Goal: Manage account settings

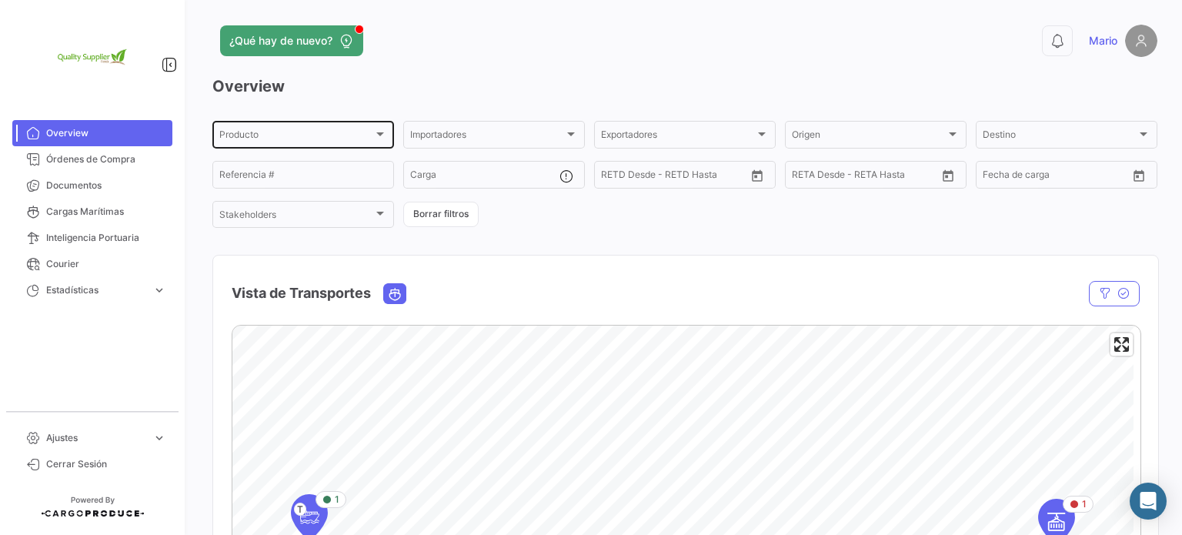
click at [374, 132] on div at bounding box center [380, 134] width 14 height 12
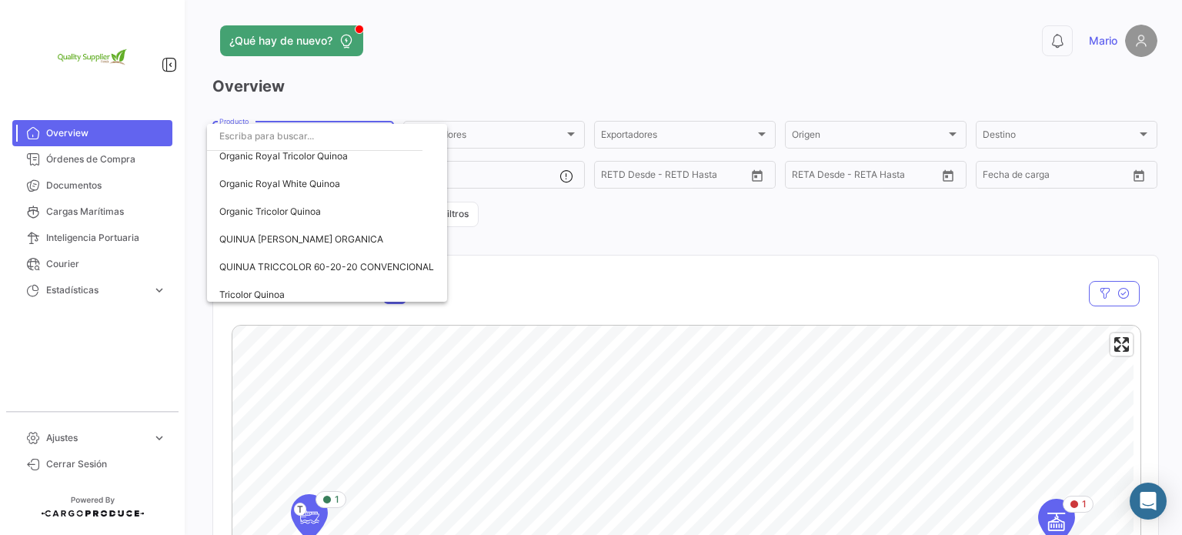
scroll to position [270, 0]
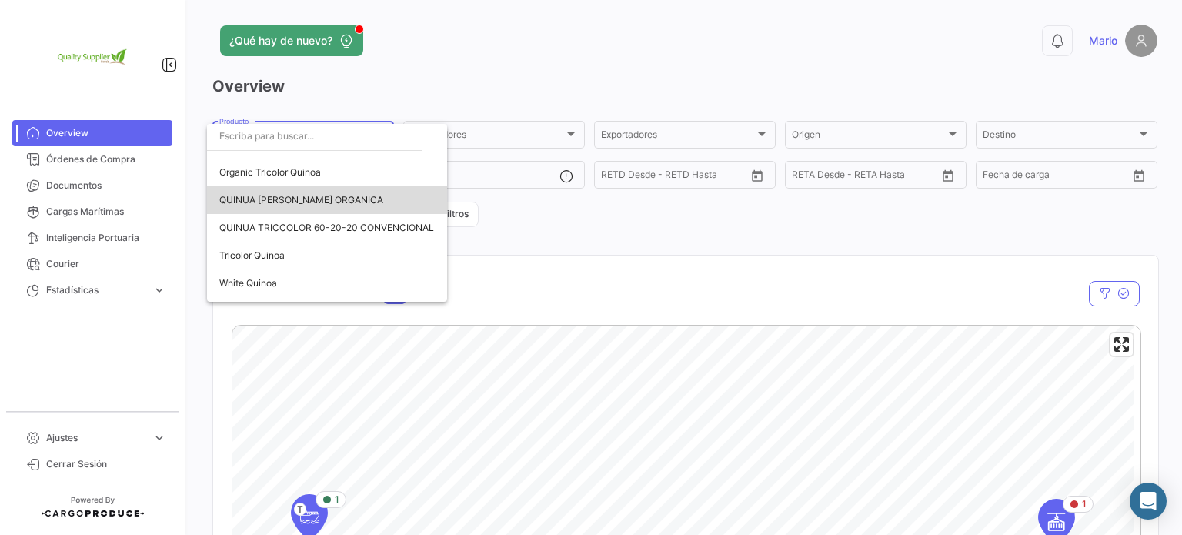
click at [364, 199] on span "QUINUA [PERSON_NAME] ORGANICA" at bounding box center [326, 200] width 215 height 28
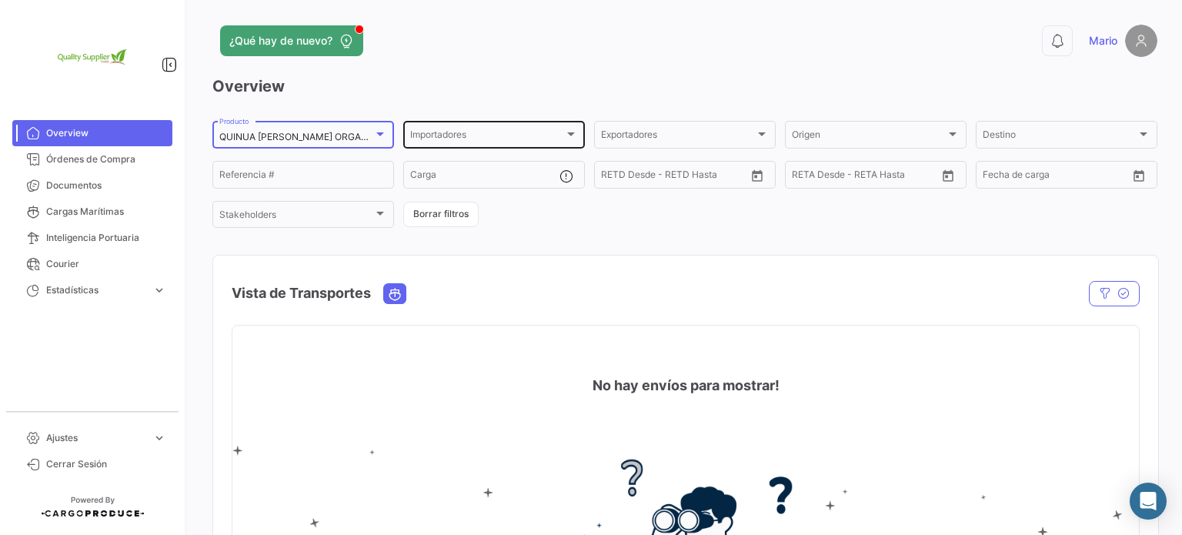
click at [567, 135] on div at bounding box center [571, 134] width 8 height 4
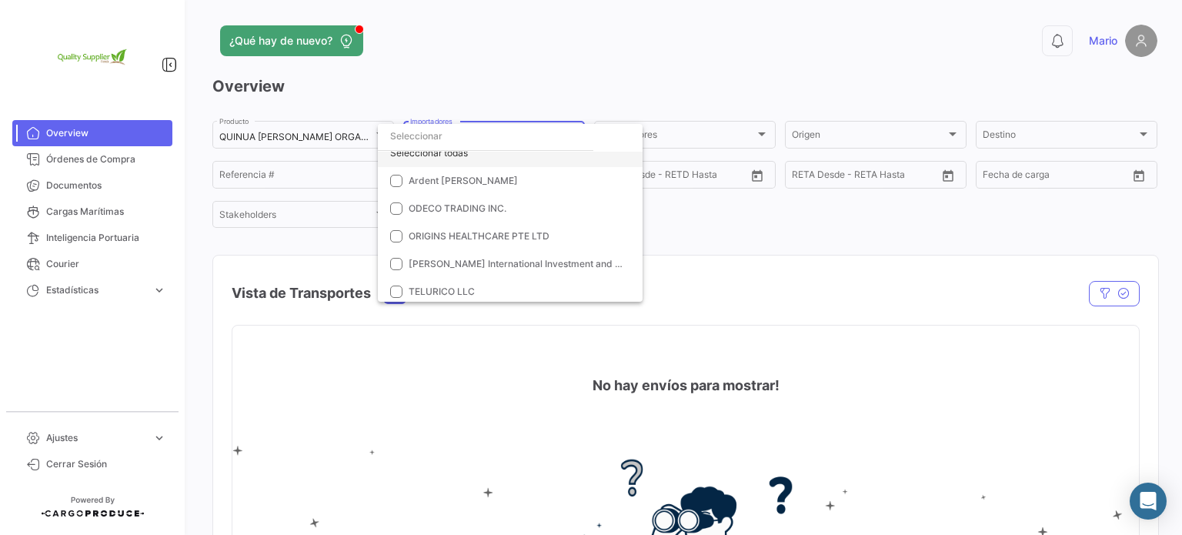
scroll to position [15, 0]
click at [509, 172] on span "Ardent [PERSON_NAME]" at bounding box center [515, 178] width 215 height 14
click at [702, 223] on div at bounding box center [591, 267] width 1182 height 535
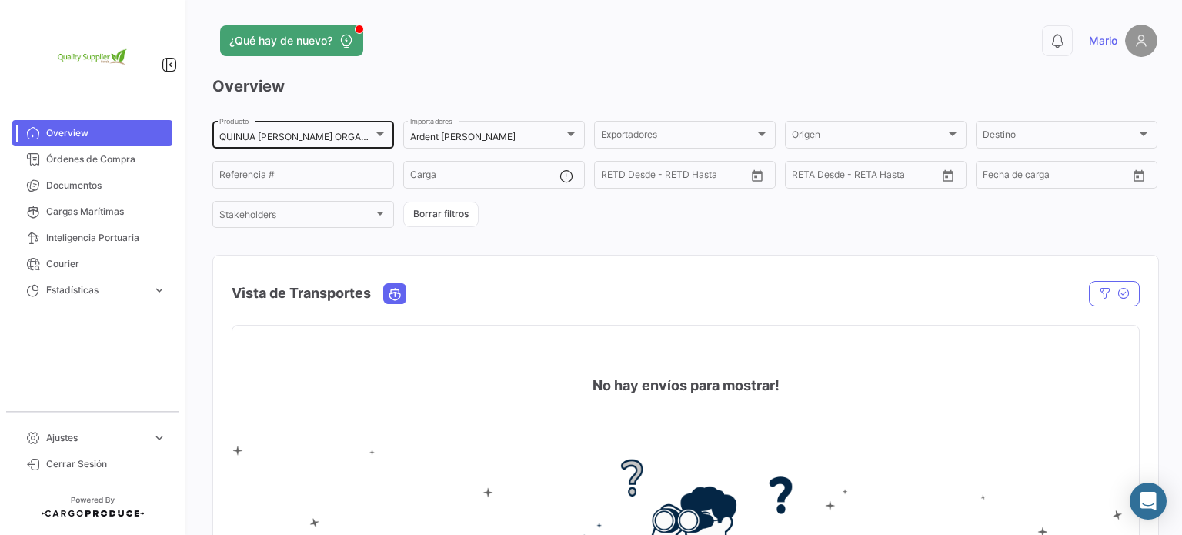
click at [358, 129] on div "QUINUA [PERSON_NAME] ORGANICA Producto" at bounding box center [303, 133] width 168 height 30
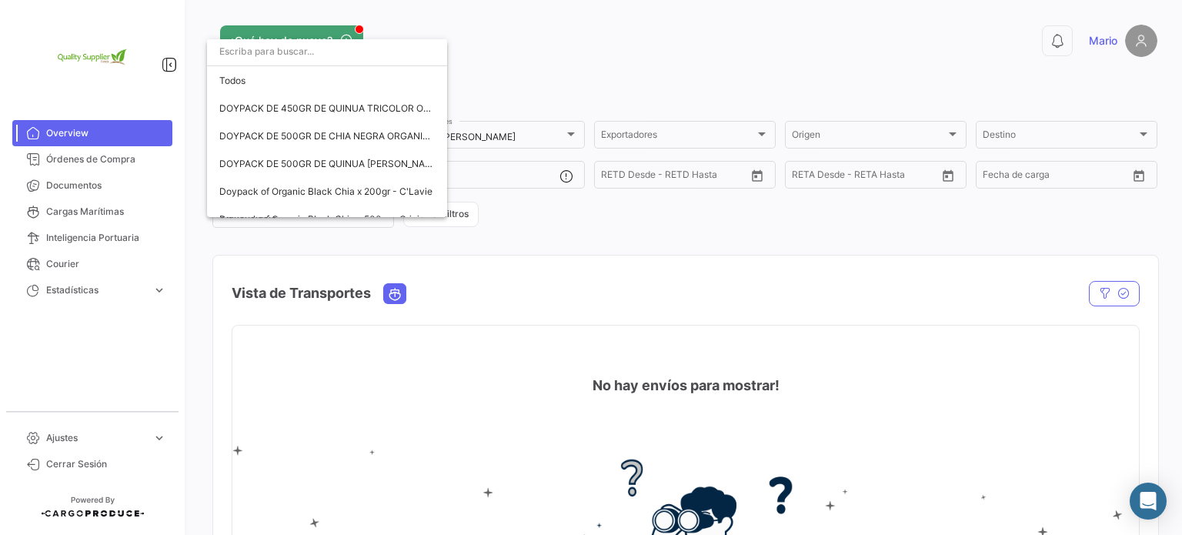
scroll to position [270, 0]
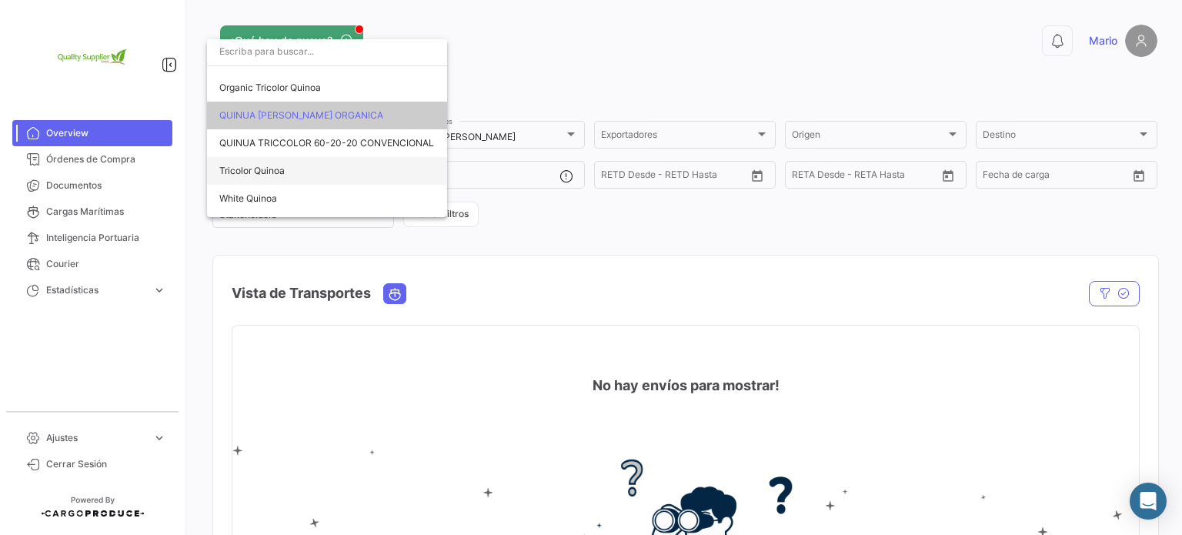
click at [339, 170] on span "Tricolor Quinoa" at bounding box center [326, 171] width 215 height 28
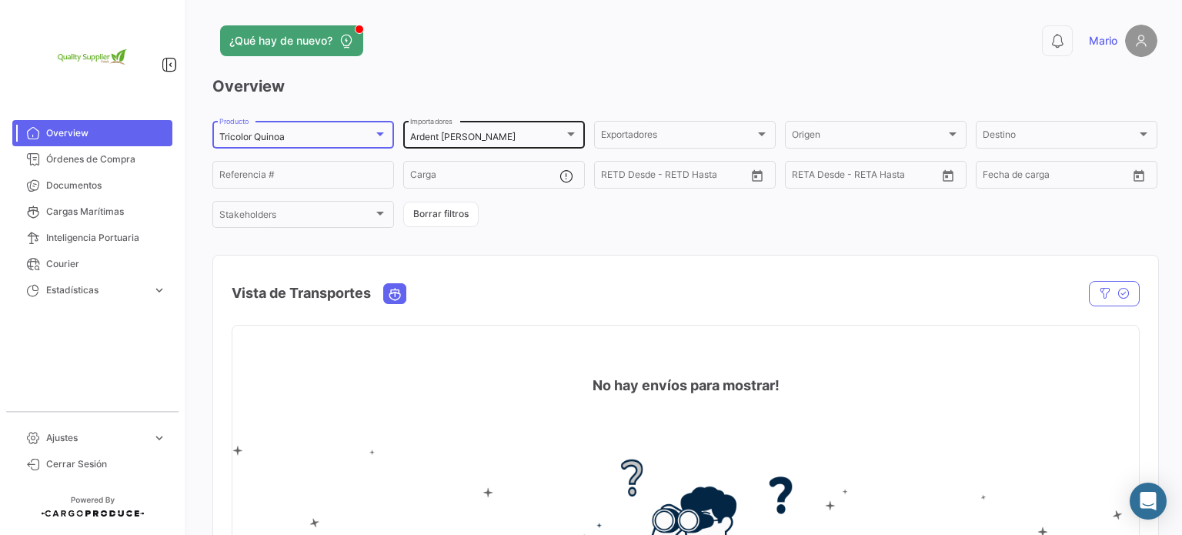
click at [550, 137] on div "Ardent [PERSON_NAME]" at bounding box center [487, 137] width 154 height 11
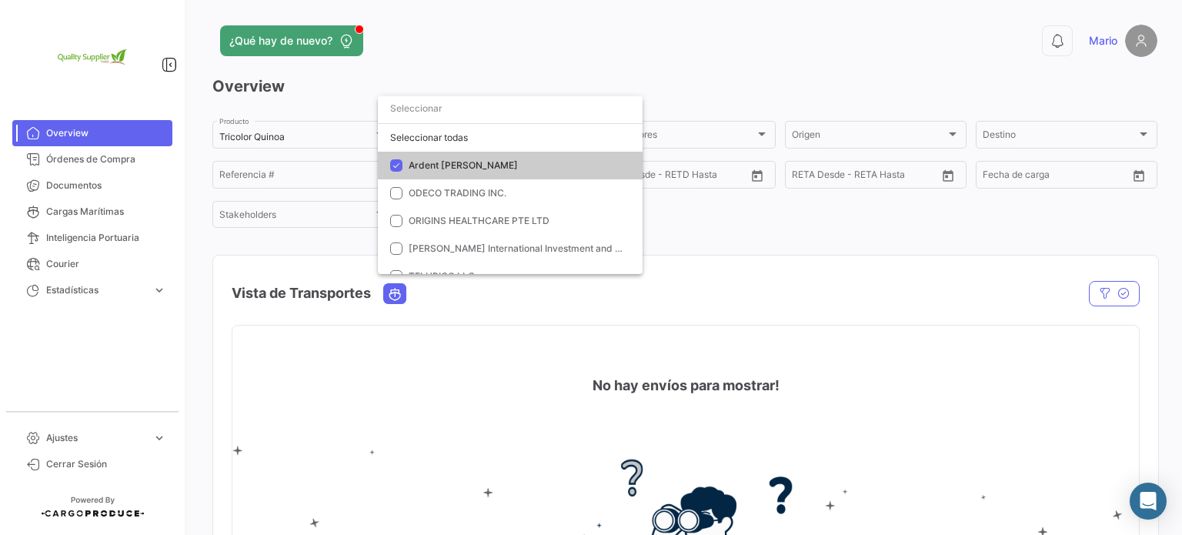
click at [534, 156] on mat-option "Ardent [PERSON_NAME]" at bounding box center [510, 166] width 265 height 28
click at [532, 243] on span "[PERSON_NAME] International Investment and Trade Joint Stock Company" at bounding box center [572, 248] width 328 height 12
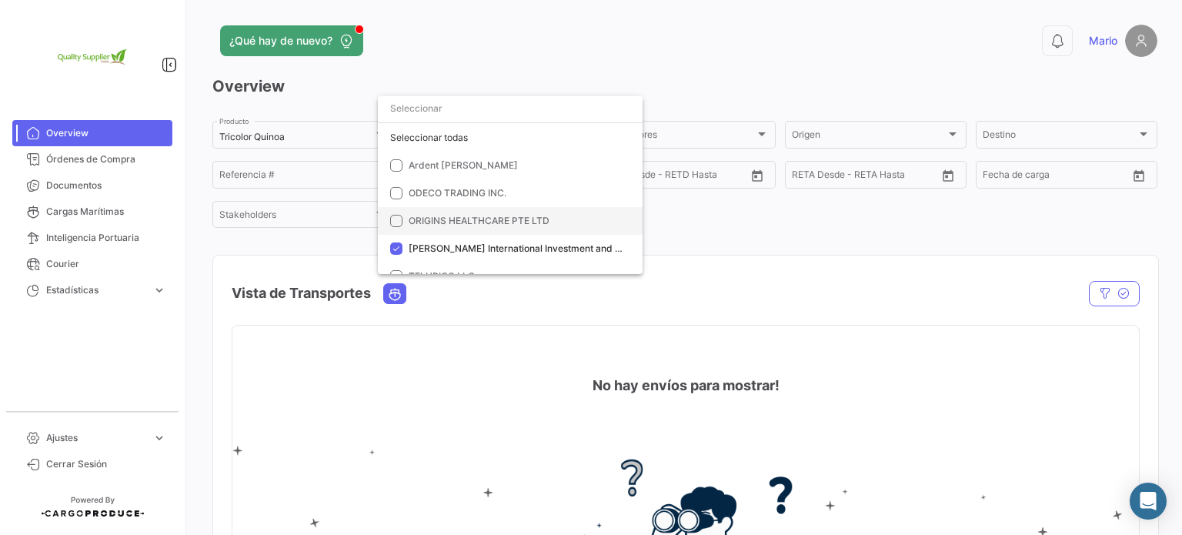
click at [472, 208] on mat-option "ORIGINS HEALTHCARE PTE LTD" at bounding box center [510, 221] width 265 height 28
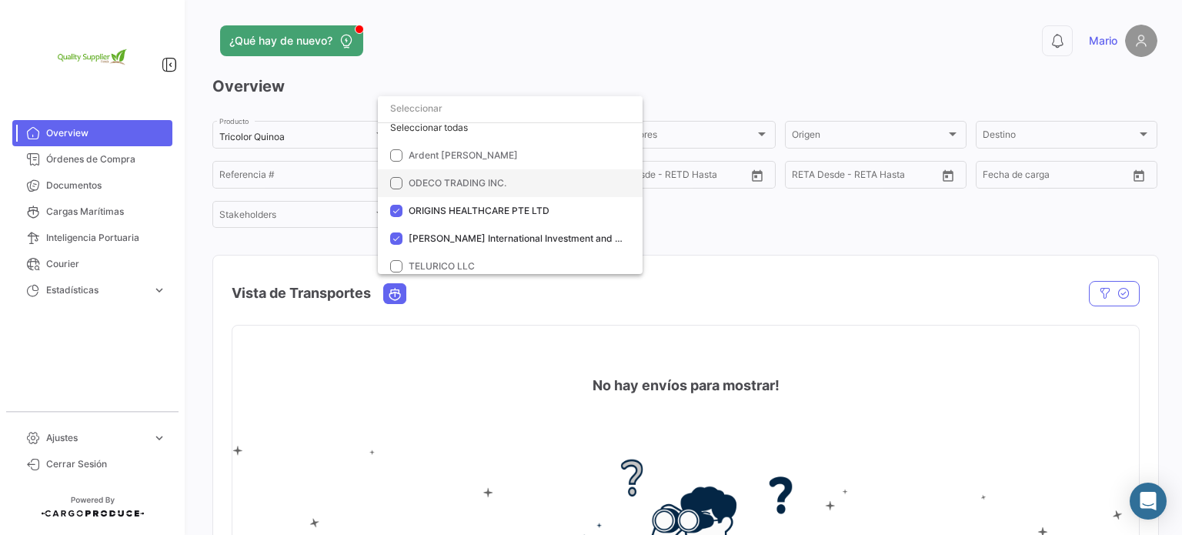
scroll to position [15, 0]
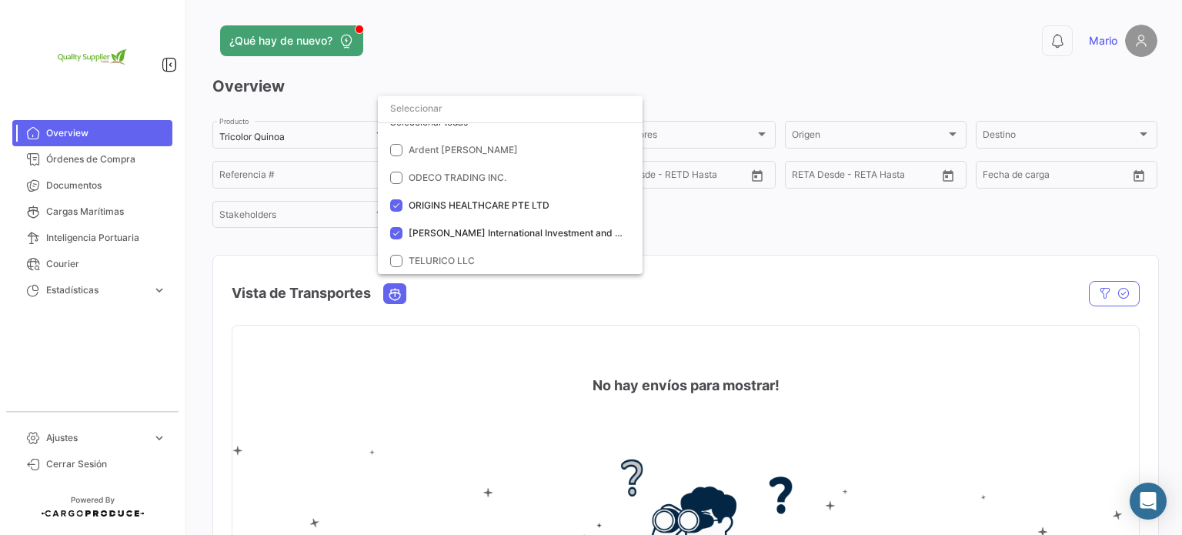
click at [692, 223] on div at bounding box center [591, 267] width 1182 height 535
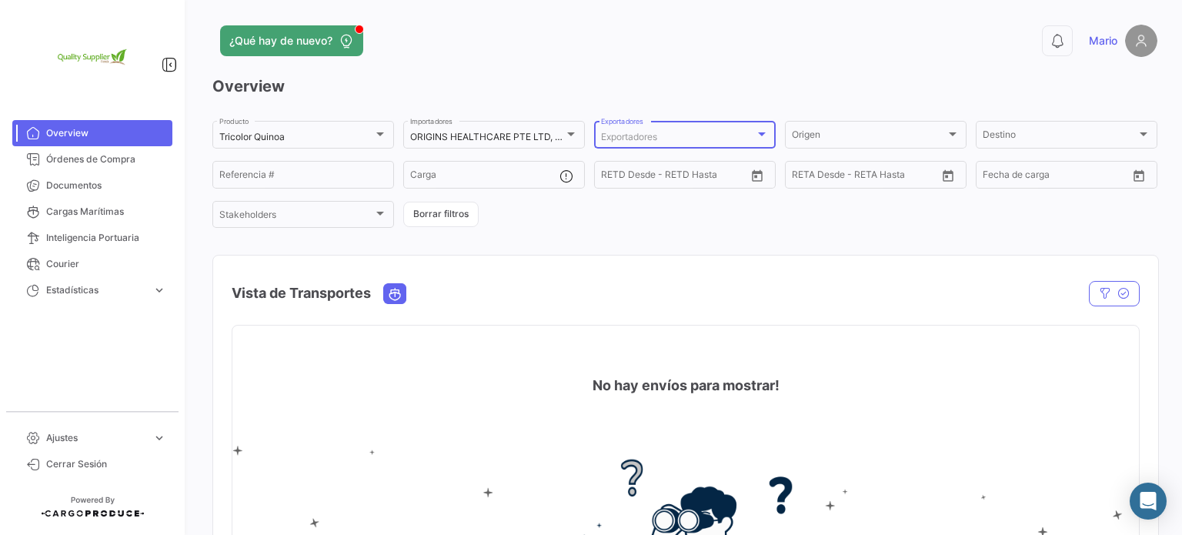
click at [710, 133] on div "Exportadores" at bounding box center [678, 137] width 154 height 11
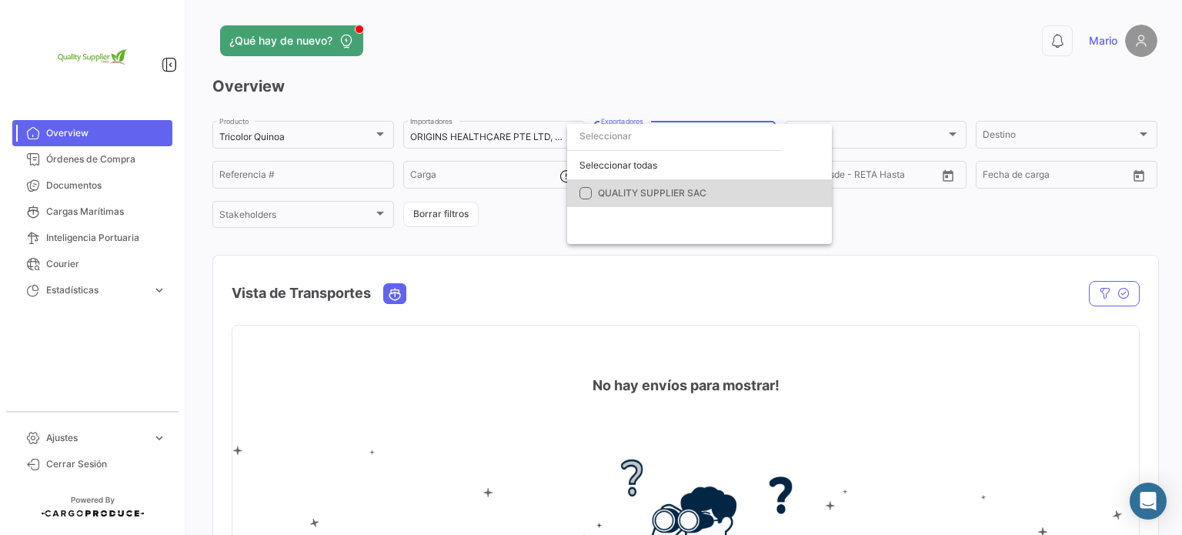
click at [686, 181] on mat-option "QUALITY SUPPLIER SAC" at bounding box center [699, 193] width 265 height 28
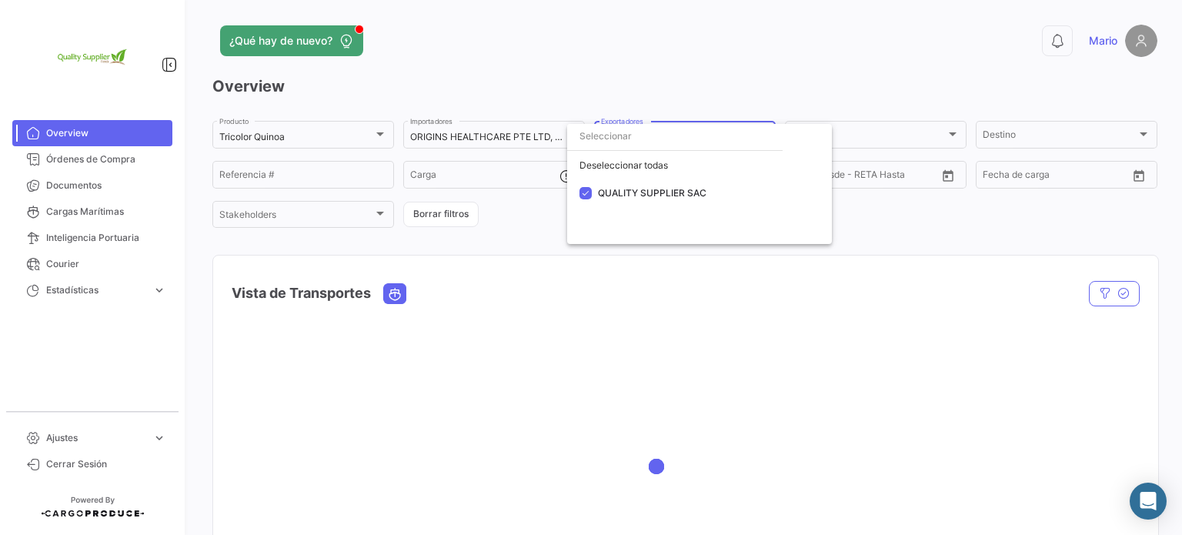
click at [535, 245] on div at bounding box center [591, 267] width 1182 height 535
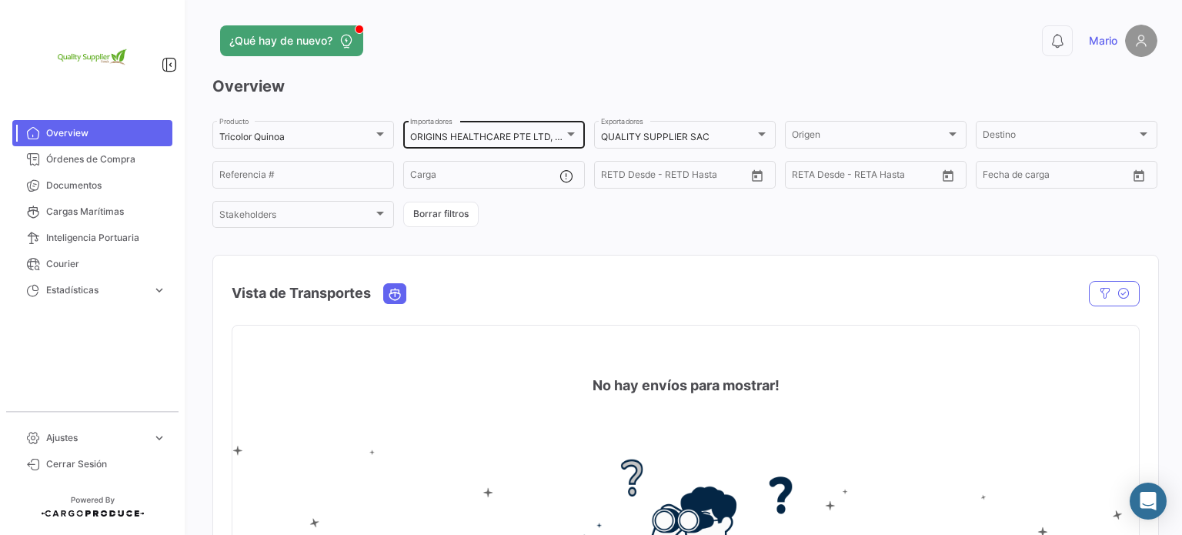
click at [520, 133] on mat-select-trigger "ORIGINS HEALTHCARE PTE LTD, [PERSON_NAME] International Investment and Trade Jo…" at bounding box center [643, 137] width 466 height 12
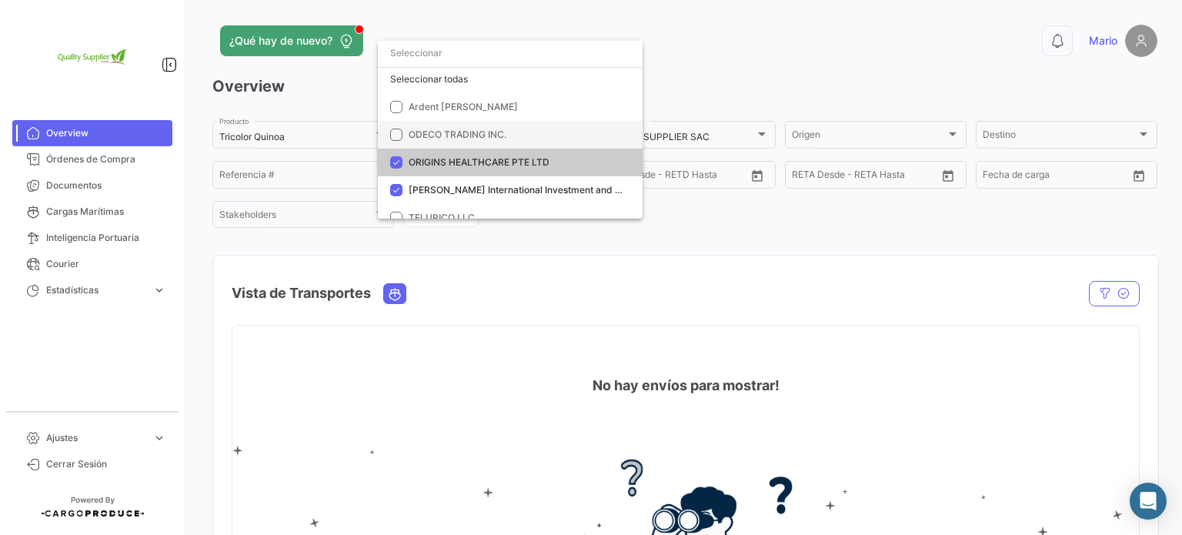
scroll to position [0, 0]
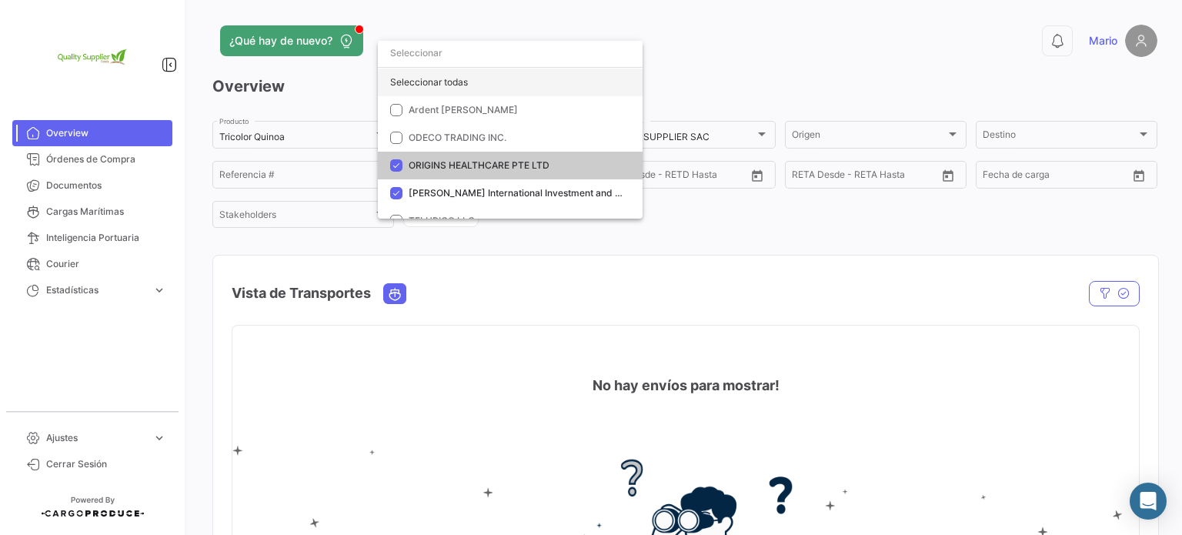
click at [455, 85] on div "Seleccionar todas" at bounding box center [510, 82] width 265 height 28
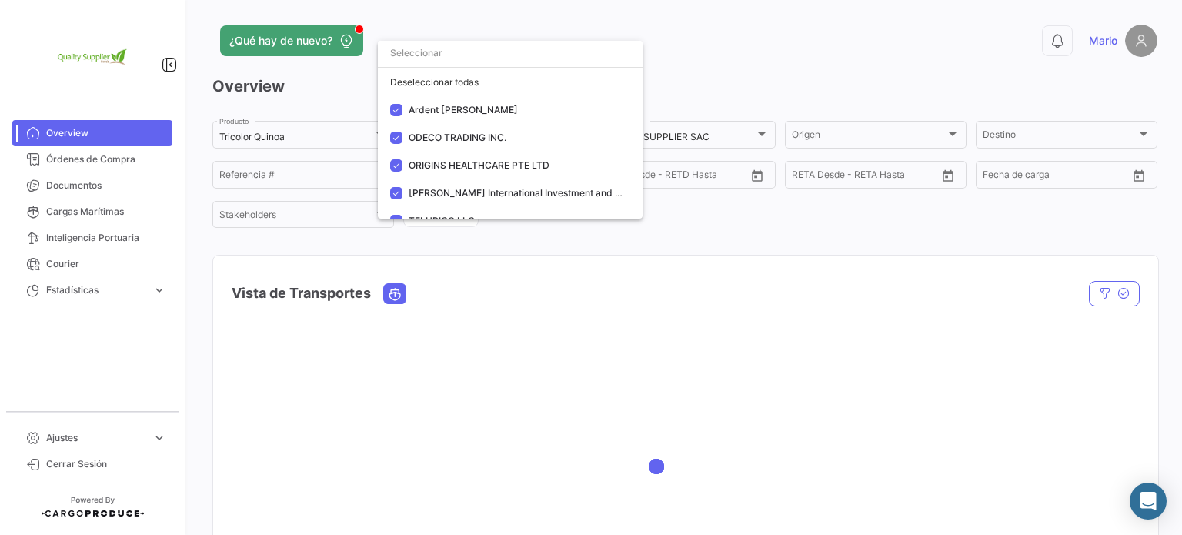
click at [712, 212] on div at bounding box center [591, 267] width 1182 height 535
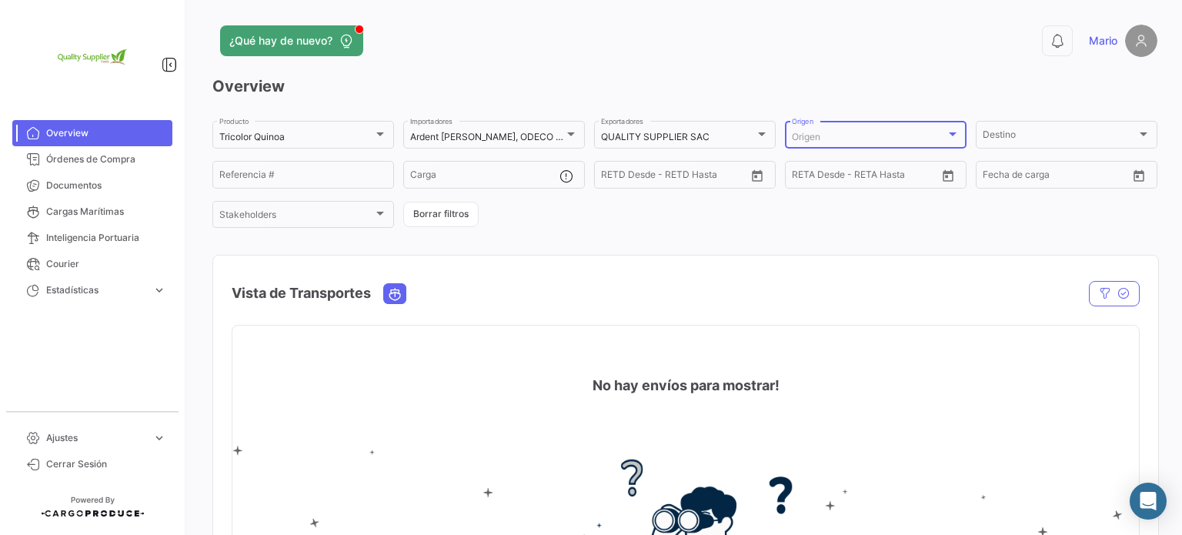
click at [901, 135] on div "Origen" at bounding box center [869, 137] width 154 height 11
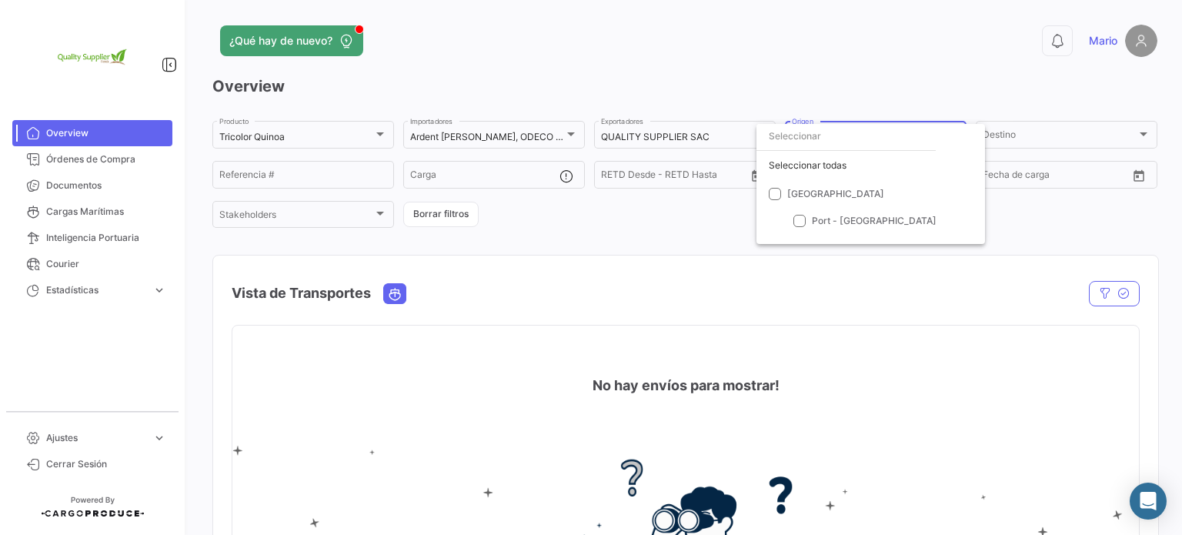
click at [636, 229] on div at bounding box center [591, 267] width 1182 height 535
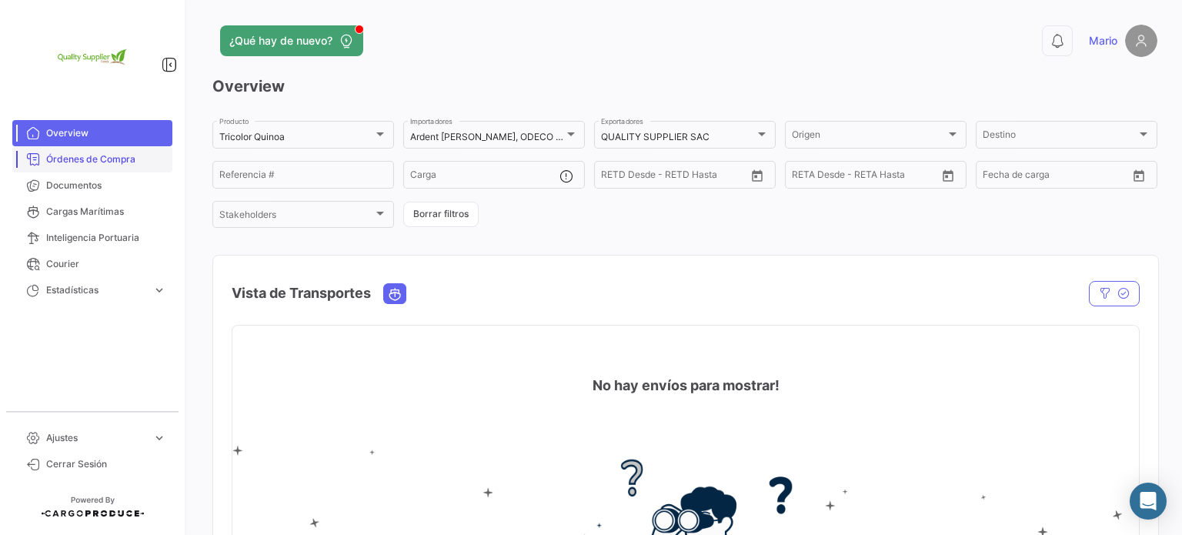
click at [129, 158] on span "Órdenes de Compra" at bounding box center [106, 159] width 120 height 14
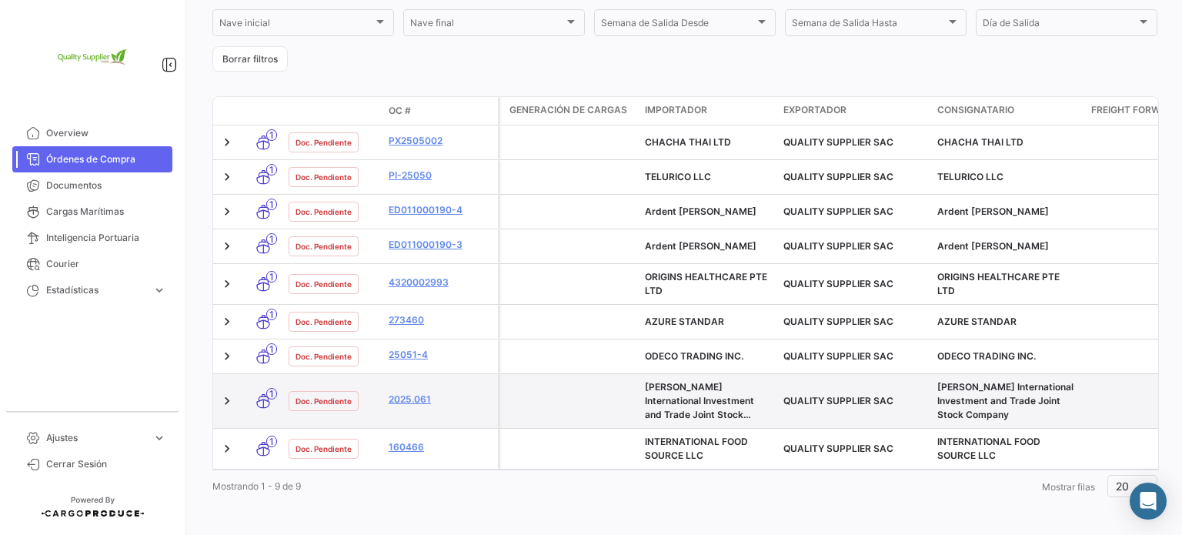
scroll to position [385, 0]
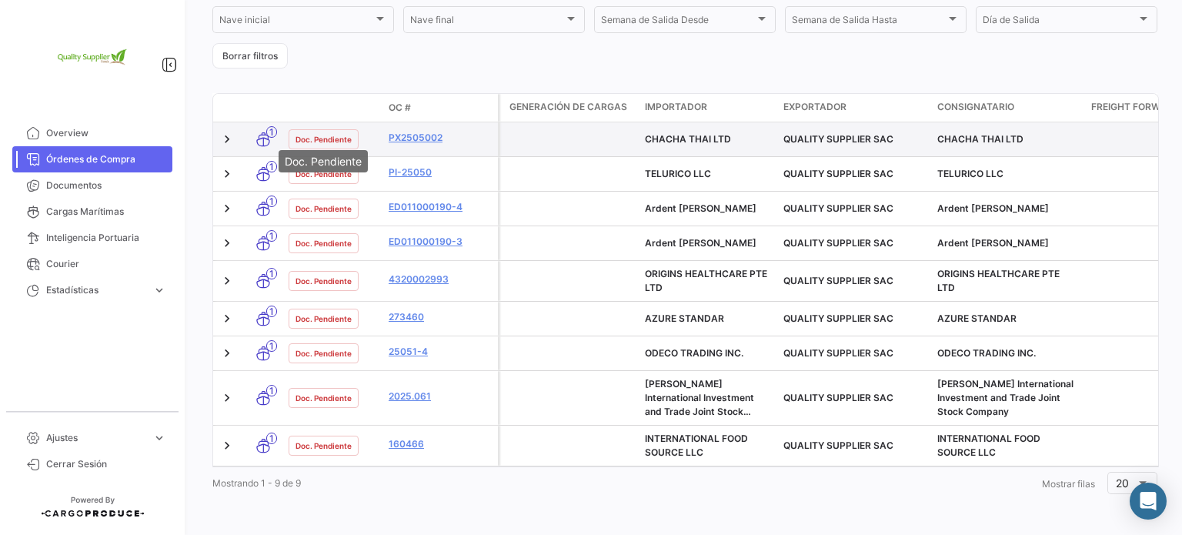
click at [328, 133] on span "Doc. Pendiente" at bounding box center [323, 139] width 56 height 12
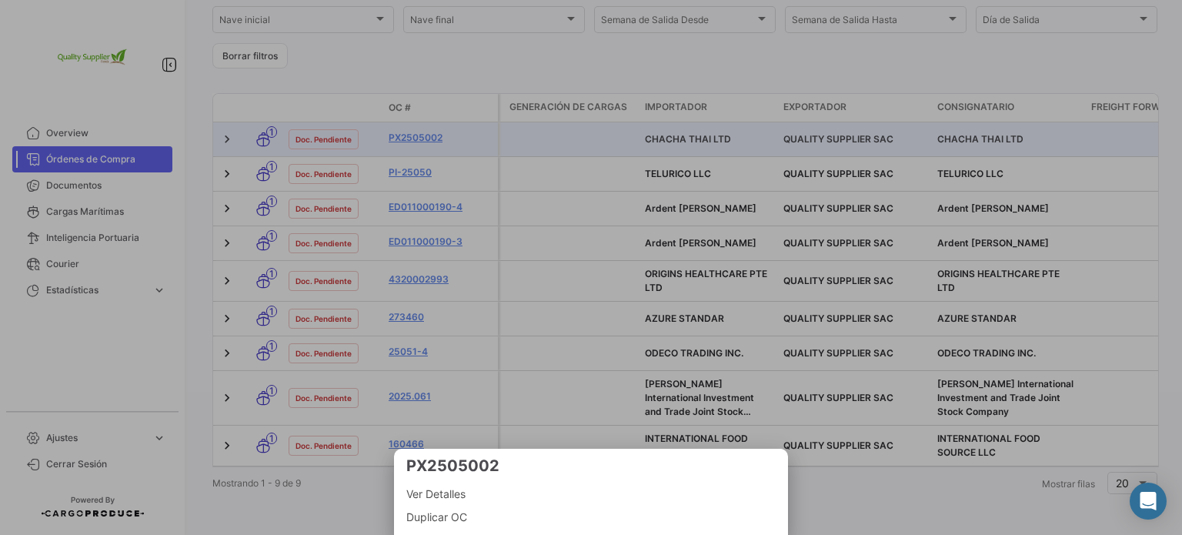
click at [554, 137] on div at bounding box center [591, 267] width 1182 height 535
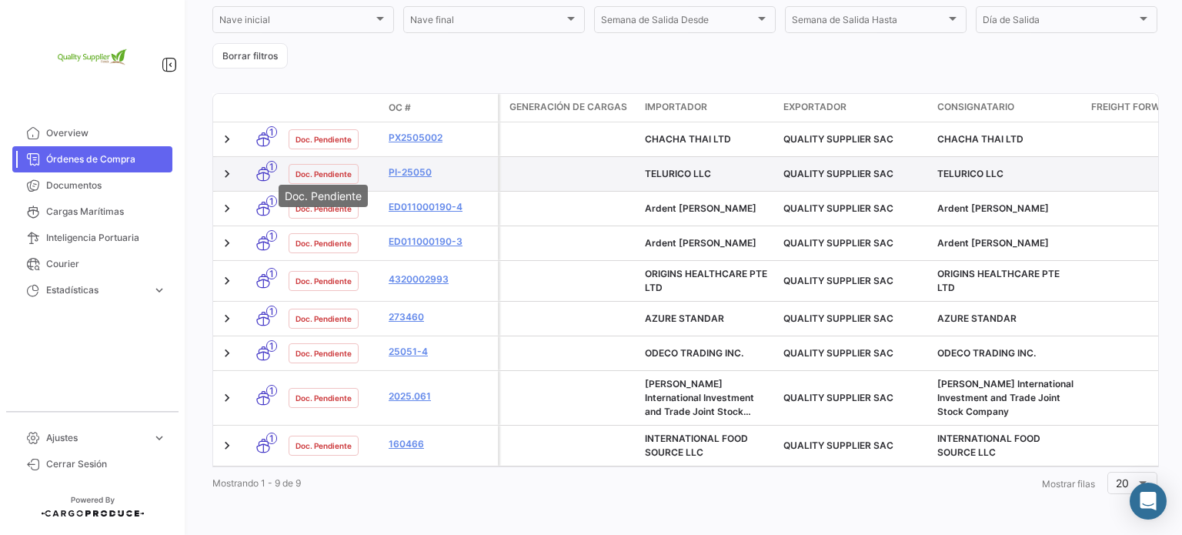
click at [320, 168] on span "Doc. Pendiente" at bounding box center [323, 174] width 56 height 12
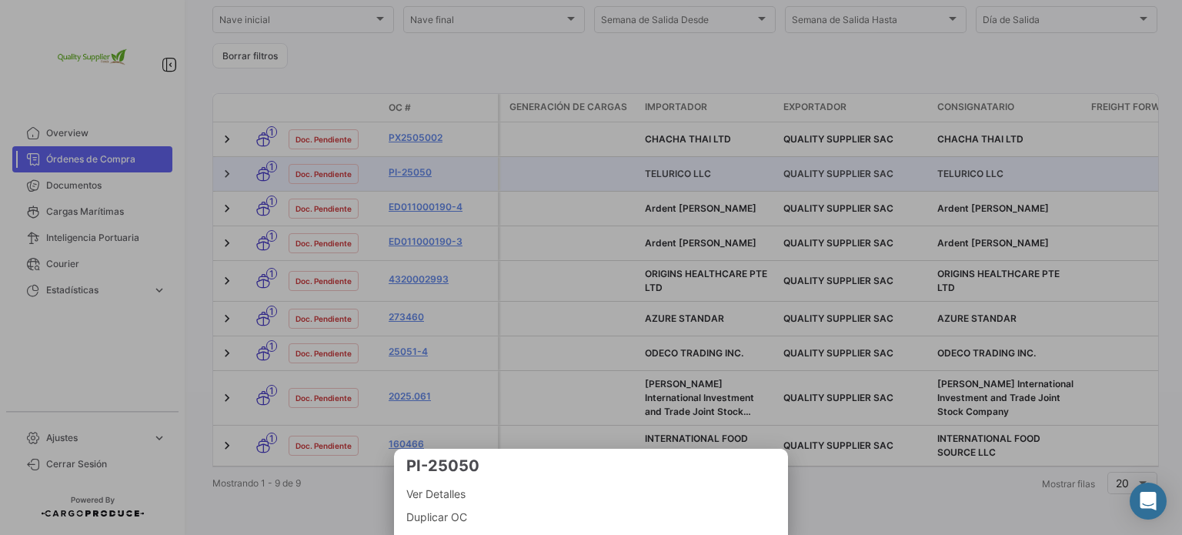
click at [434, 495] on span "Ver Detalles" at bounding box center [590, 494] width 369 height 18
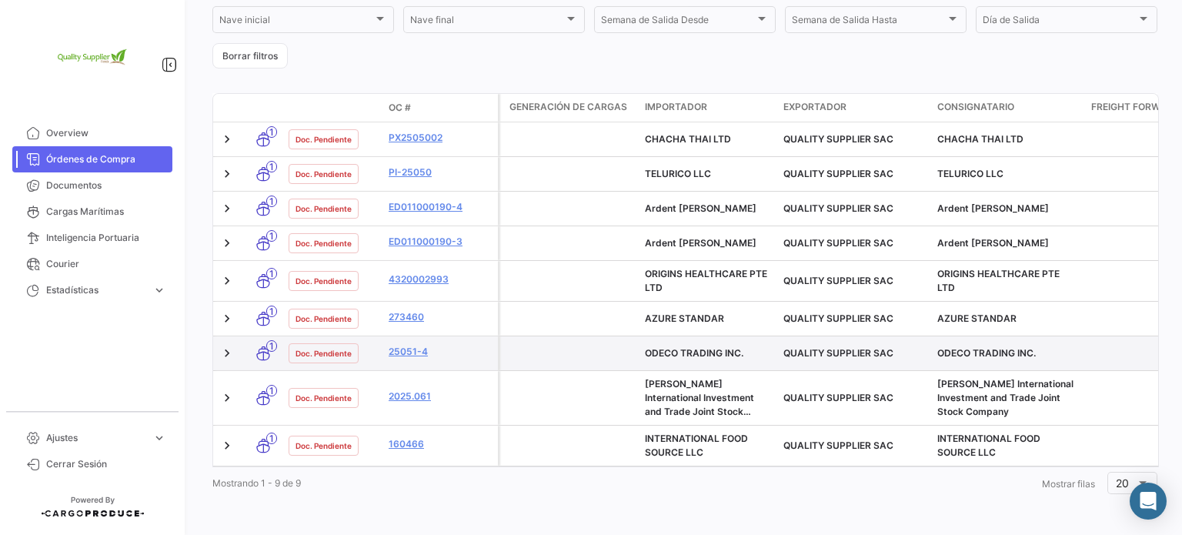
scroll to position [385, 0]
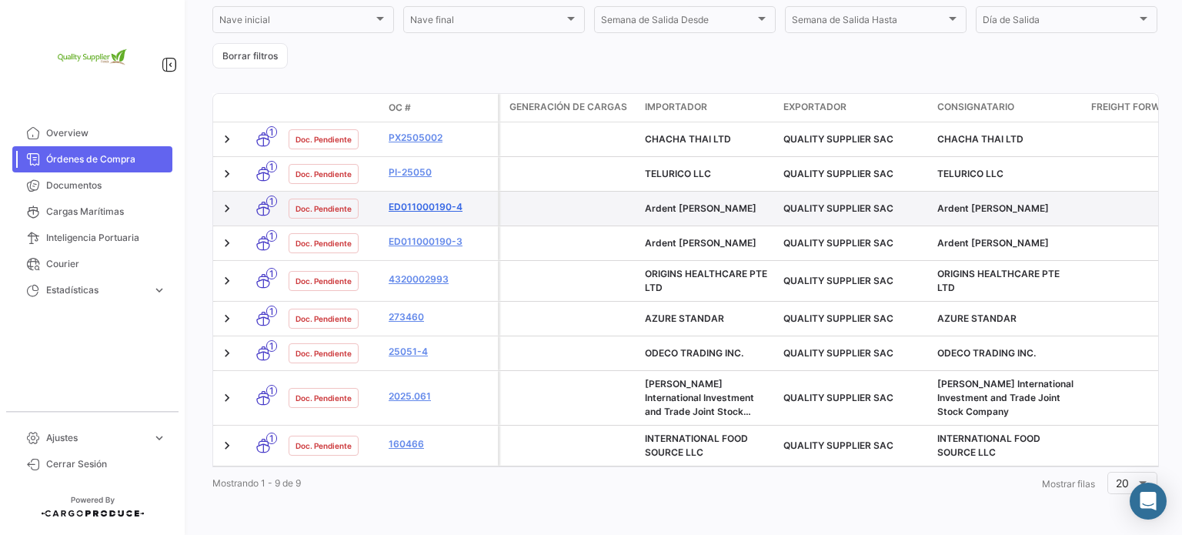
click at [424, 200] on link "ED011000190-4" at bounding box center [439, 207] width 103 height 14
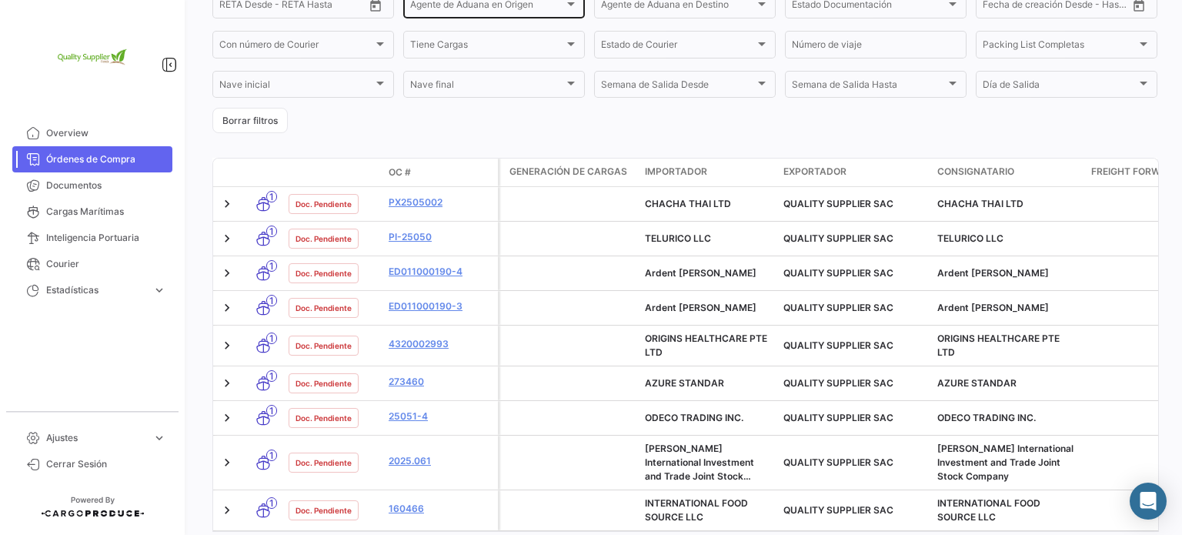
scroll to position [385, 0]
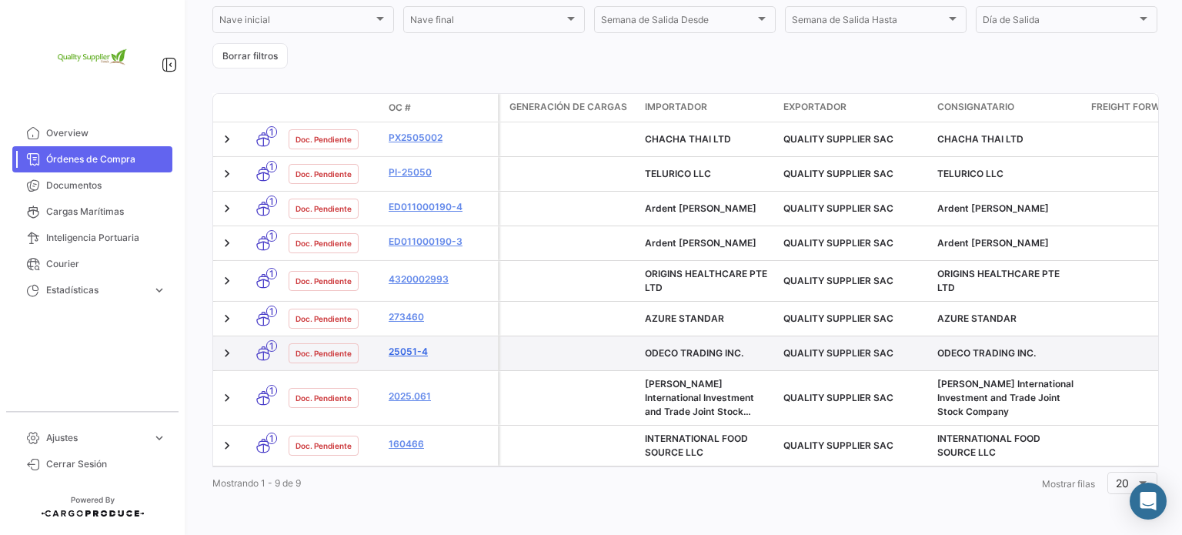
click at [409, 345] on link "25051-4" at bounding box center [439, 352] width 103 height 14
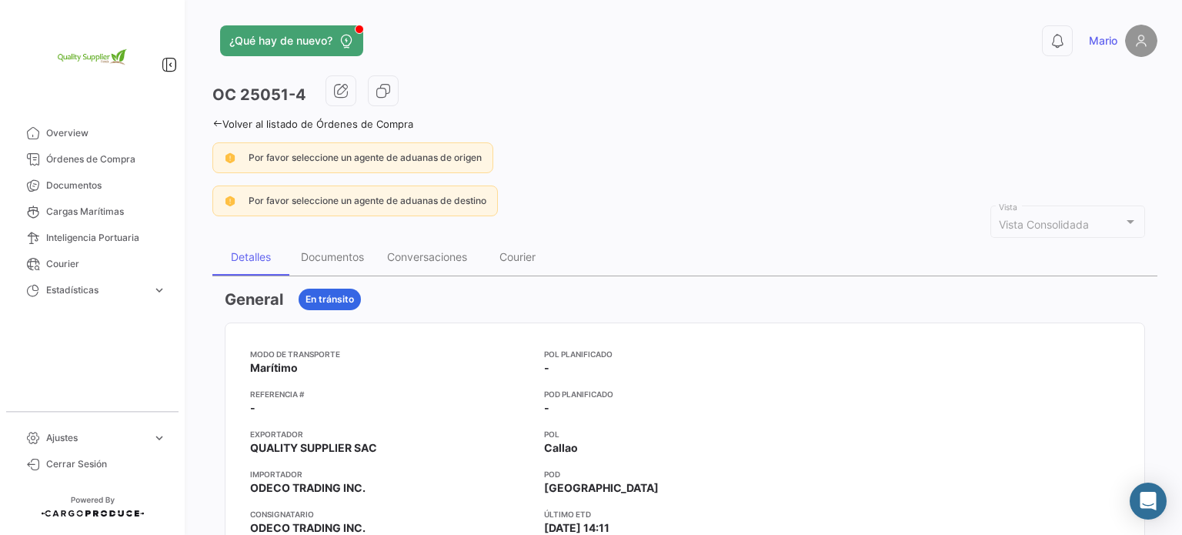
click at [1092, 38] on span "Mario" at bounding box center [1103, 40] width 28 height 15
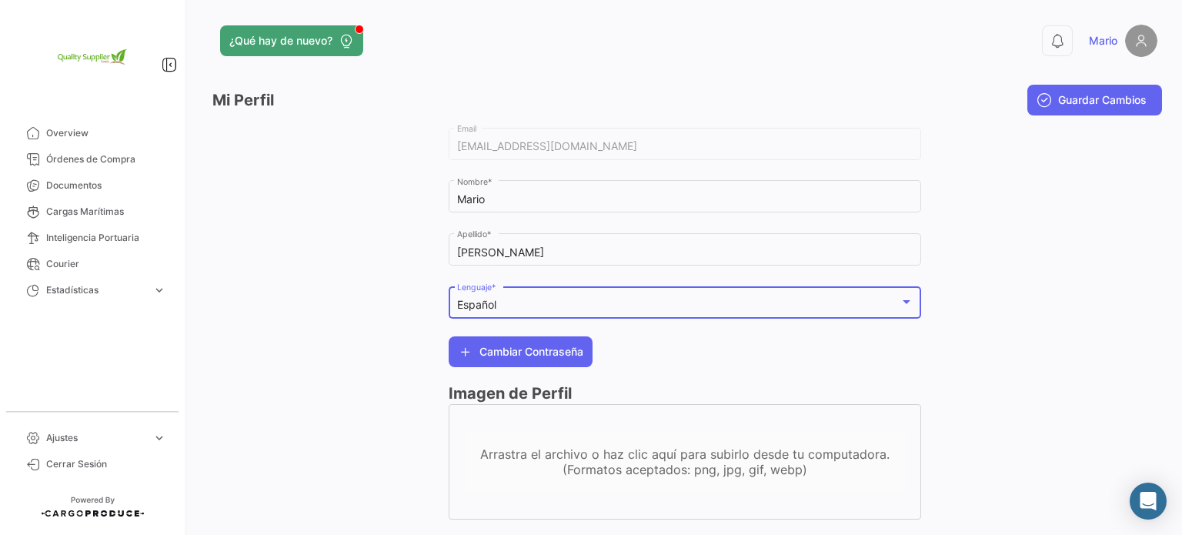
click at [822, 301] on div "Español" at bounding box center [678, 304] width 442 height 13
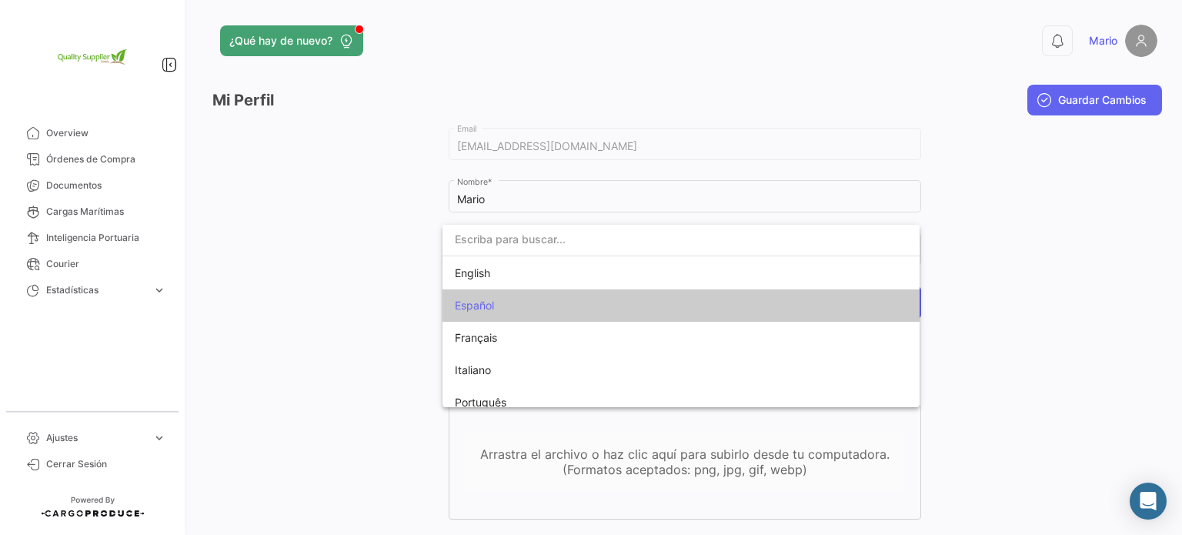
scroll to position [12, 0]
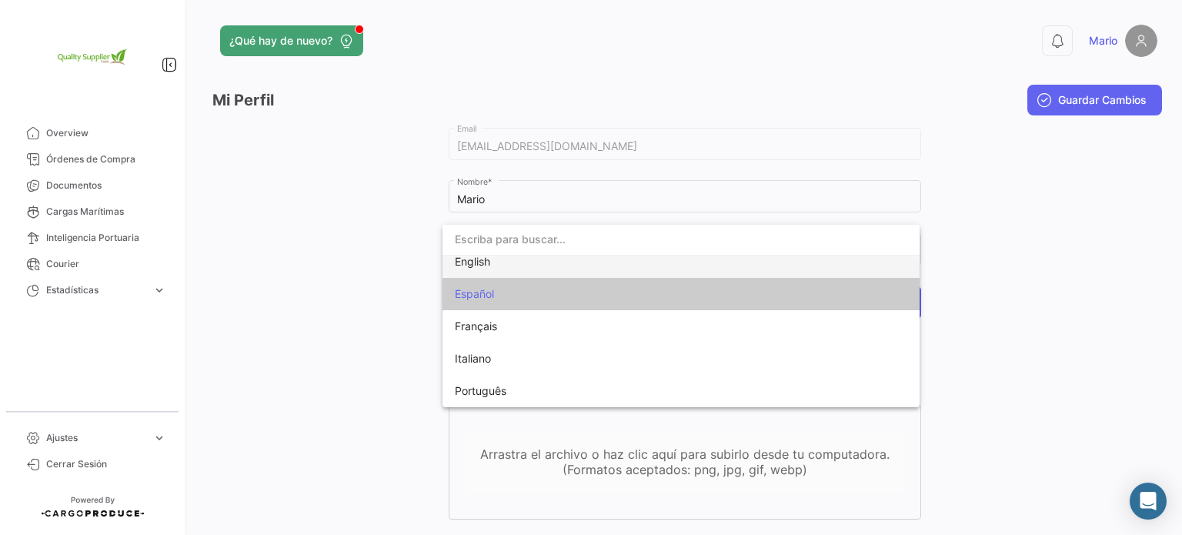
click at [569, 258] on span "English" at bounding box center [562, 261] width 215 height 32
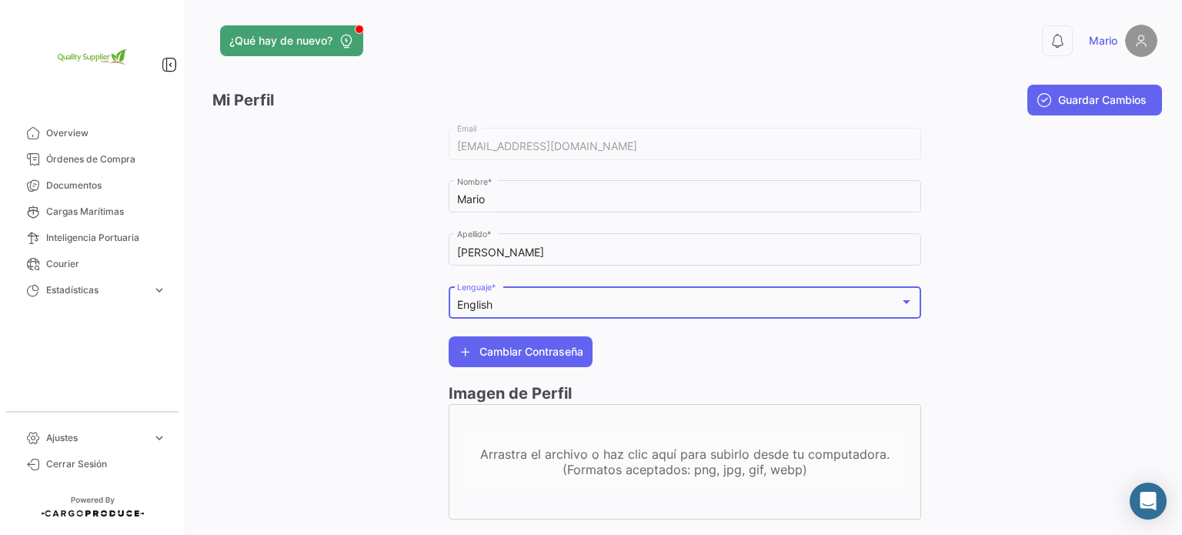
click at [1089, 98] on span "Guardar Cambios" at bounding box center [1102, 99] width 88 height 15
